Goal: Information Seeking & Learning: Check status

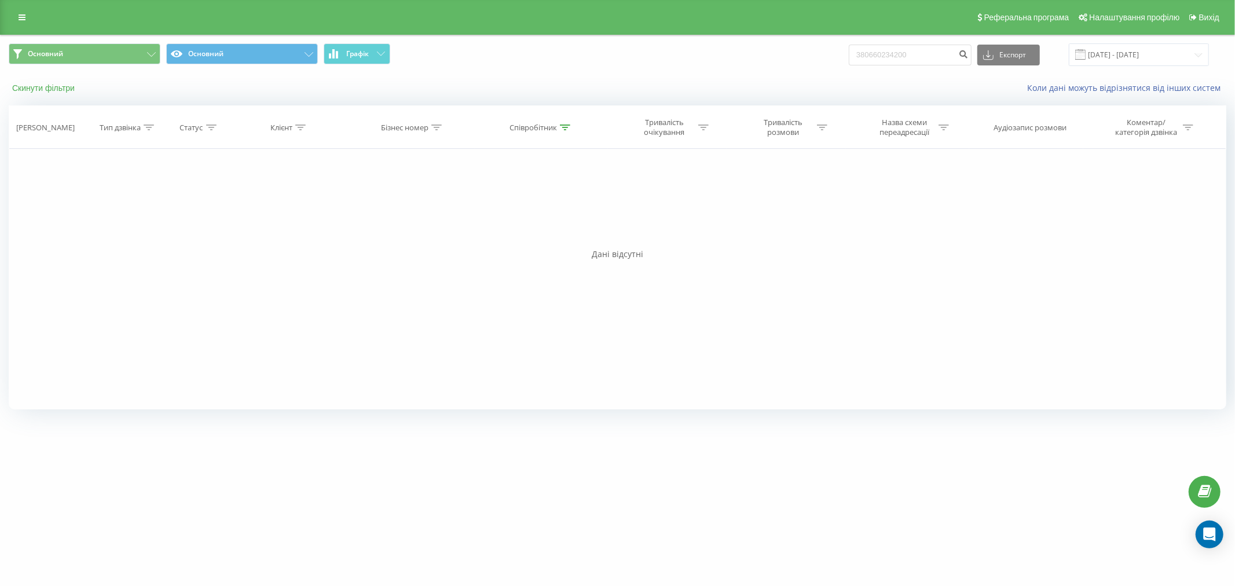
click at [66, 86] on button "Скинути фільтри" at bounding box center [45, 88] width 72 height 10
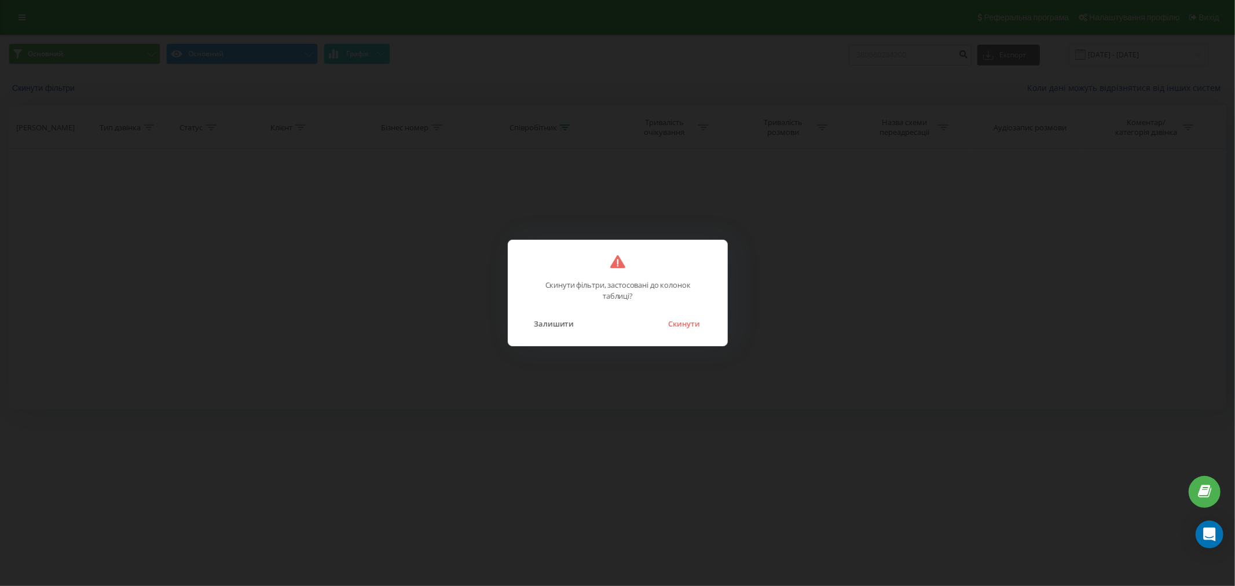
click at [675, 334] on div "Скинути фільтри, застосовані до колонок таблиці? Залишити Скинути" at bounding box center [618, 293] width 220 height 107
click at [679, 321] on button "Скинути" at bounding box center [684, 323] width 43 height 15
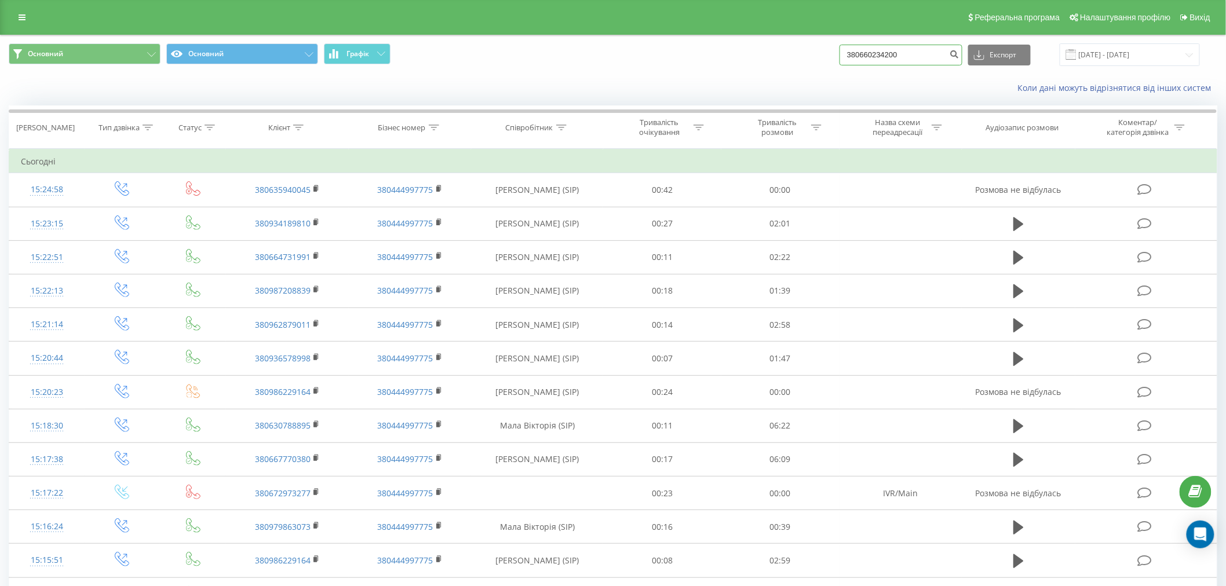
drag, startPoint x: 887, startPoint y: 51, endPoint x: 688, endPoint y: 52, distance: 198.7
click at [688, 52] on div "Основний Основний Графік 380660234200 Експорт .csv .xls .xlsx 22.09.2025 - 22.0…" at bounding box center [613, 54] width 1208 height 23
paste input "380664745676"
type input "380664745676"
